Goal: Task Accomplishment & Management: Use online tool/utility

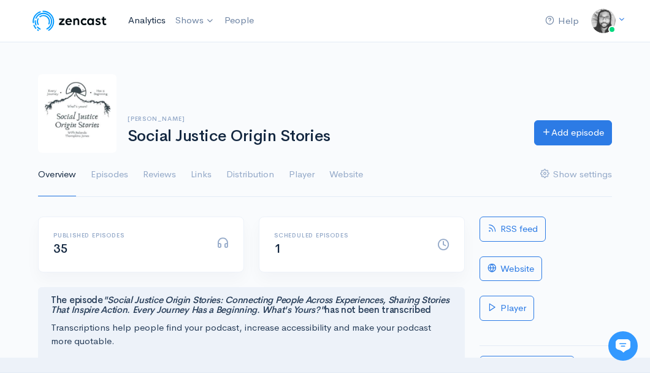
click at [155, 21] on link "Analytics" at bounding box center [146, 20] width 47 height 26
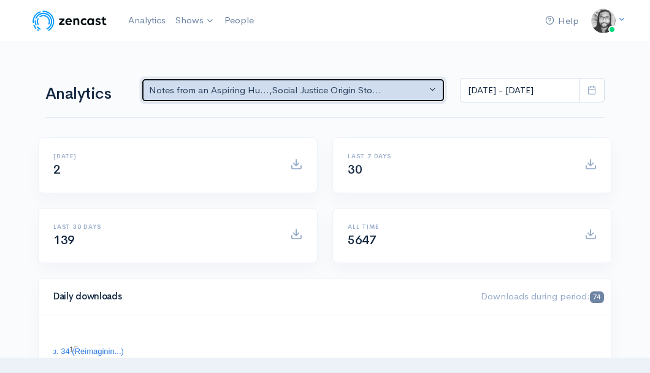
click at [359, 99] on button "Notes from an Aspiring Hu... , Social Justice Origin Sto..." at bounding box center [293, 90] width 304 height 25
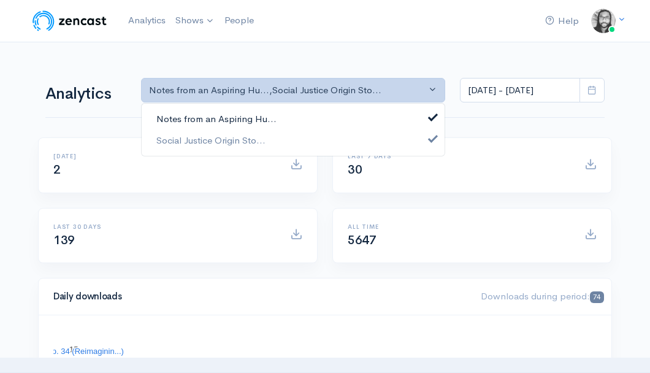
click at [355, 114] on link "Notes from an Aspiring Hu..." at bounding box center [293, 119] width 303 height 21
select select "14701"
click at [344, 141] on link "Social Justice Origin Sto..." at bounding box center [293, 139] width 303 height 21
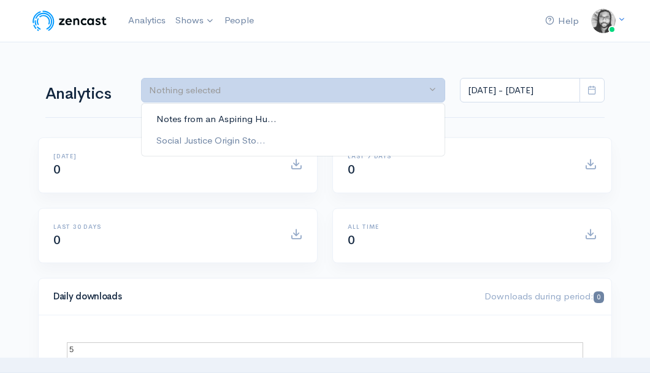
click at [351, 126] on link "Notes from an Aspiring Hu..." at bounding box center [293, 119] width 303 height 21
select select "5809"
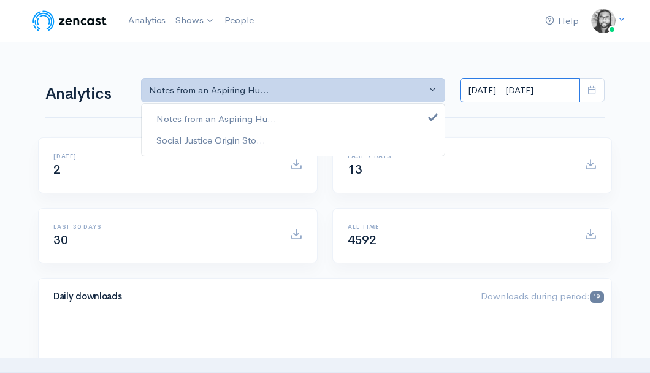
click at [516, 81] on input "[DATE] - [DATE]" at bounding box center [520, 90] width 120 height 25
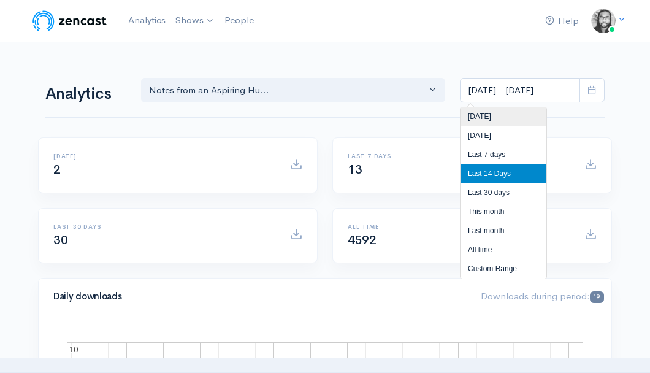
click at [503, 111] on li "[DATE]" at bounding box center [504, 116] width 86 height 19
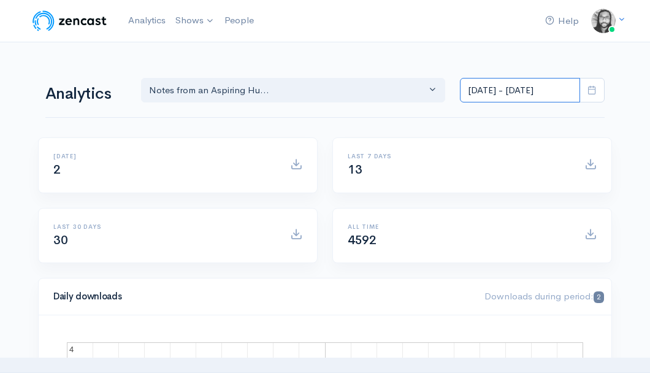
click at [500, 82] on input "[DATE] - [DATE]" at bounding box center [520, 90] width 120 height 25
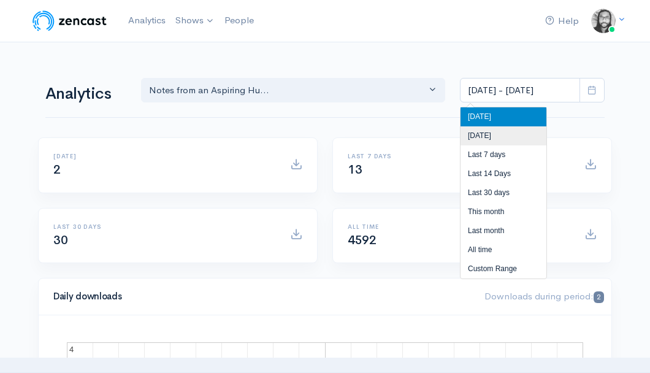
click at [480, 134] on li "[DATE]" at bounding box center [504, 135] width 86 height 19
type input "[DATE] - [DATE]"
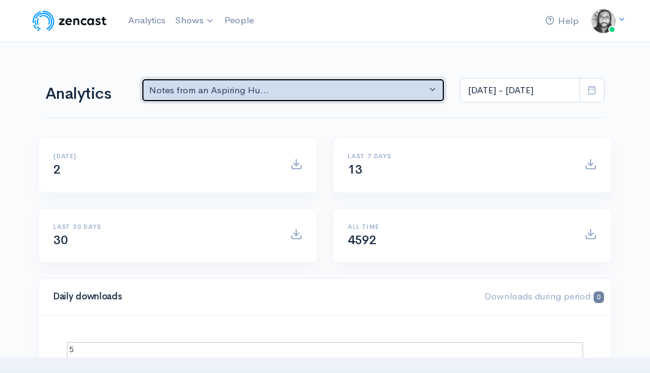
click at [300, 86] on div "Notes from an Aspiring Hu..." at bounding box center [287, 90] width 277 height 14
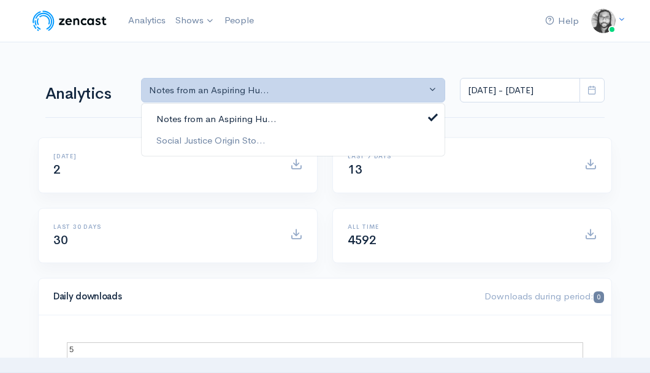
click at [307, 112] on link "Notes from an Aspiring Hu..." at bounding box center [293, 119] width 303 height 21
click at [298, 136] on link "Social Justice Origin Sto..." at bounding box center [293, 139] width 303 height 21
click at [310, 120] on link "Notes from an Aspiring Hu..." at bounding box center [293, 119] width 303 height 21
select select "5809"
click at [302, 139] on link "Social Justice Origin Sto..." at bounding box center [293, 139] width 303 height 21
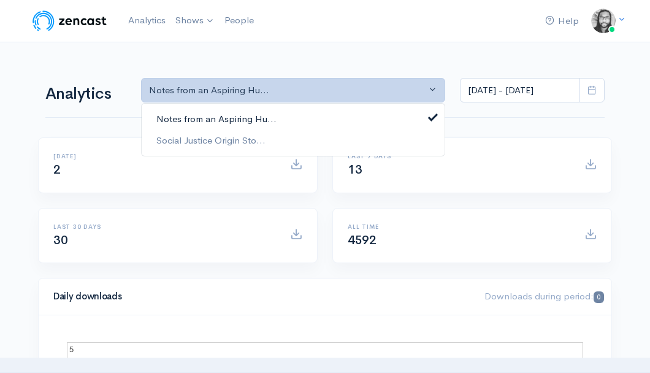
click at [319, 117] on link "Notes from an Aspiring Hu..." at bounding box center [293, 119] width 303 height 21
click at [314, 136] on link "Social Justice Origin Sto..." at bounding box center [293, 139] width 303 height 21
select select "14701"
click at [350, 63] on div "Analytics Notes from an Aspiring Hu... Social Justice Origin Sto... Social Just…" at bounding box center [325, 89] width 560 height 59
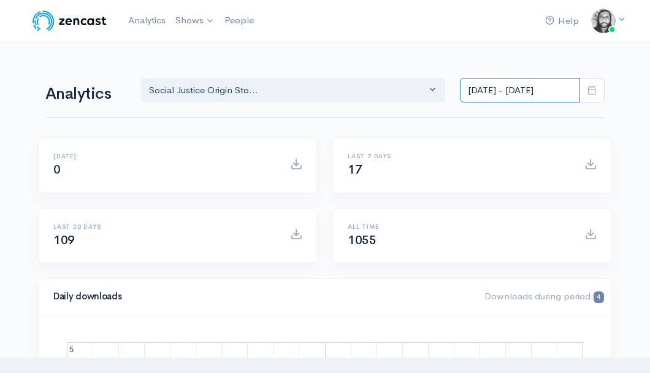
click at [479, 88] on input "[DATE] - [DATE]" at bounding box center [520, 90] width 120 height 25
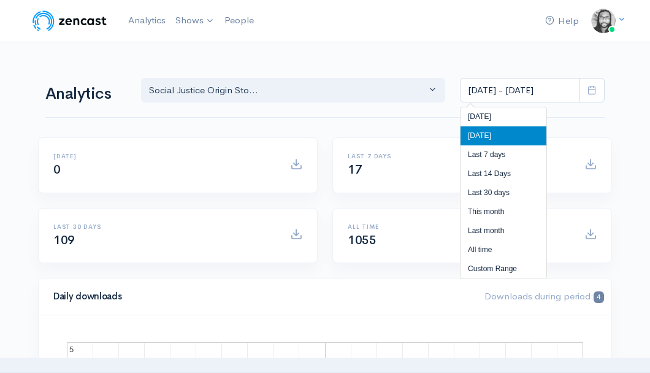
click at [473, 128] on li "[DATE]" at bounding box center [504, 135] width 86 height 19
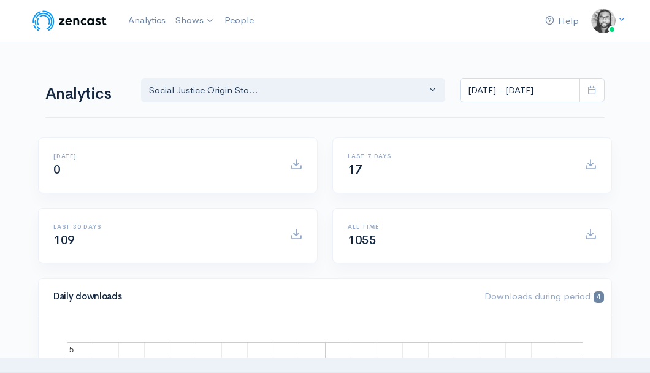
click at [487, 99] on input "[DATE] - [DATE]" at bounding box center [520, 90] width 120 height 25
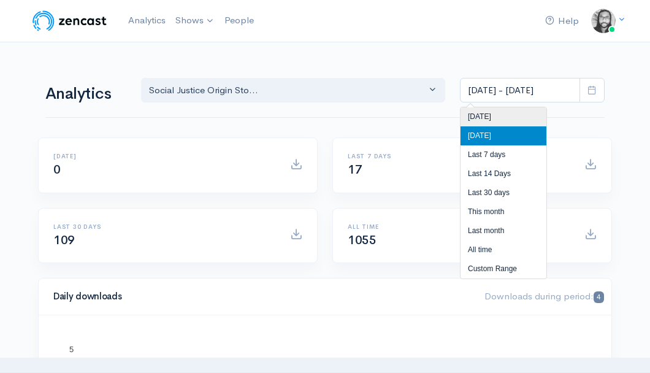
click at [482, 115] on li "[DATE]" at bounding box center [504, 116] width 86 height 19
type input "[DATE] - [DATE]"
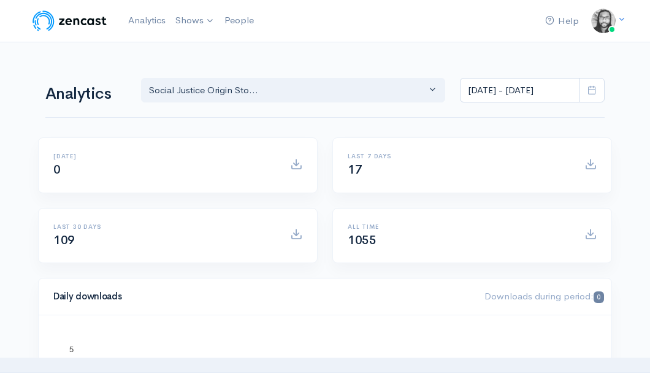
click at [419, 115] on div "Analytics Notes from an Aspiring Hu... Social Justice Origin Sto... Social Just…" at bounding box center [325, 89] width 560 height 59
click at [398, 17] on div "Help Notifications View all Your profile Team settings Default team Current Log…" at bounding box center [325, 20] width 589 height 27
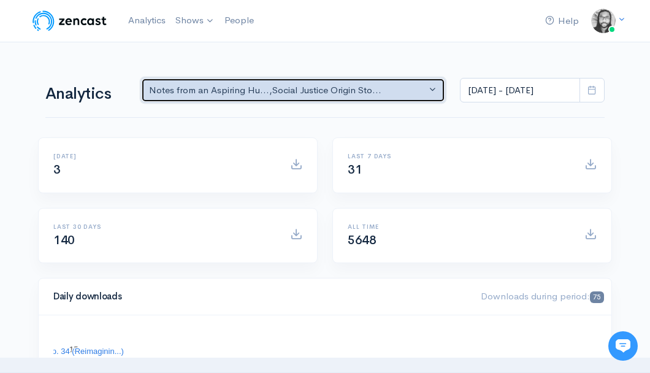
click at [371, 92] on div "Notes from an Aspiring Hu... , Social Justice Origin Sto..." at bounding box center [287, 90] width 277 height 14
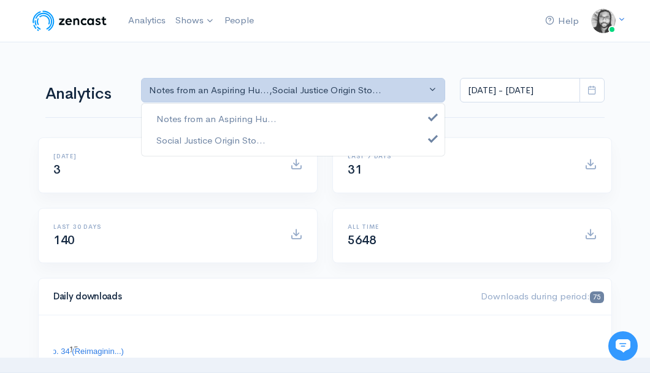
click at [363, 107] on div "Notes from an Aspiring Hu... Social Justice Origin Sto..." at bounding box center [293, 129] width 304 height 53
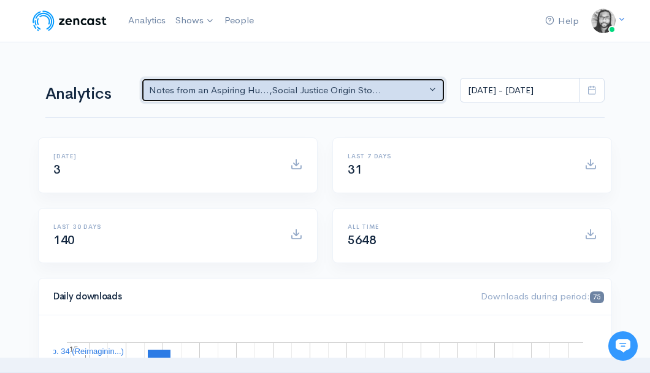
click at [367, 94] on div "Notes from an Aspiring Hu... , Social Justice Origin Sto..." at bounding box center [287, 90] width 277 height 14
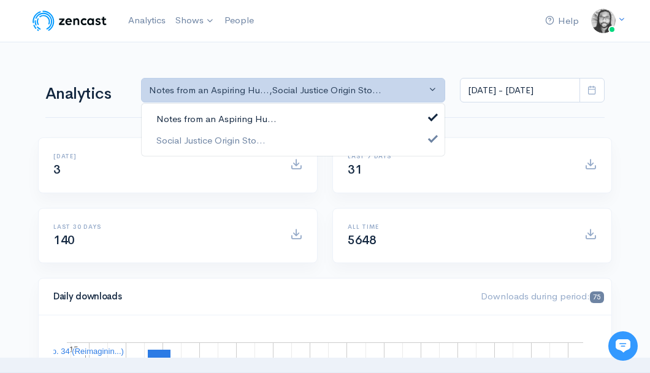
click at [368, 113] on link "Notes from an Aspiring Hu..." at bounding box center [293, 119] width 303 height 21
select select "14701"
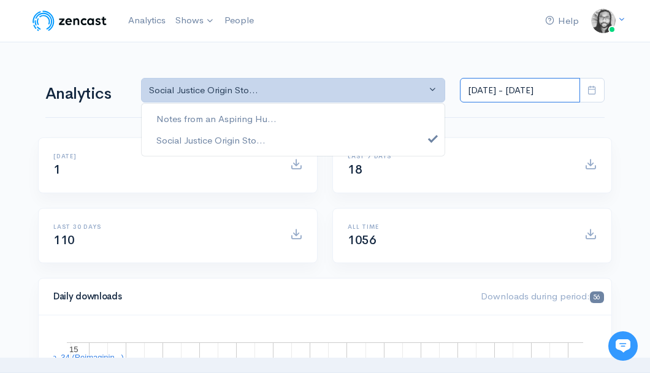
click at [520, 90] on input "[DATE] - [DATE]" at bounding box center [520, 90] width 120 height 25
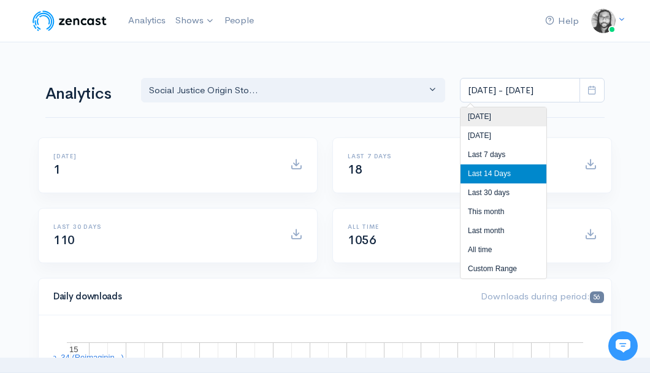
click at [515, 110] on li "[DATE]" at bounding box center [504, 116] width 86 height 19
type input "[DATE] - [DATE]"
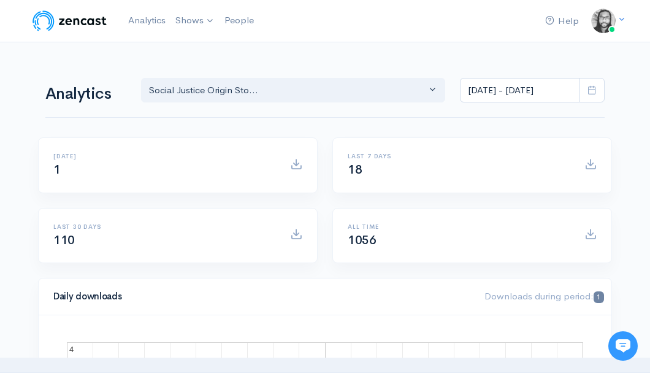
click at [450, 39] on nav "Help Notifications View all Your profile Team settings Default team Current Log…" at bounding box center [325, 21] width 650 height 42
